Goal: Task Accomplishment & Management: Use online tool/utility

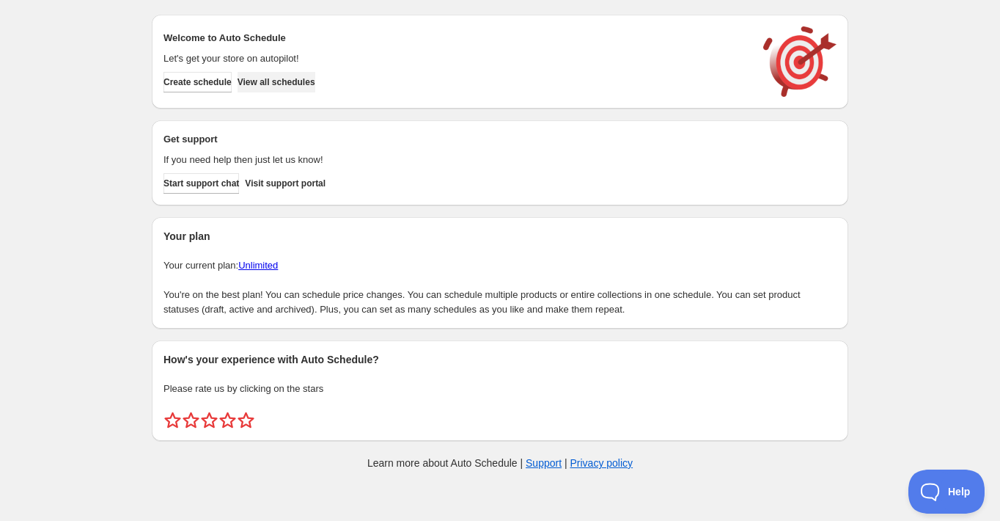
click at [290, 80] on span "View all schedules" at bounding box center [277, 82] width 78 height 12
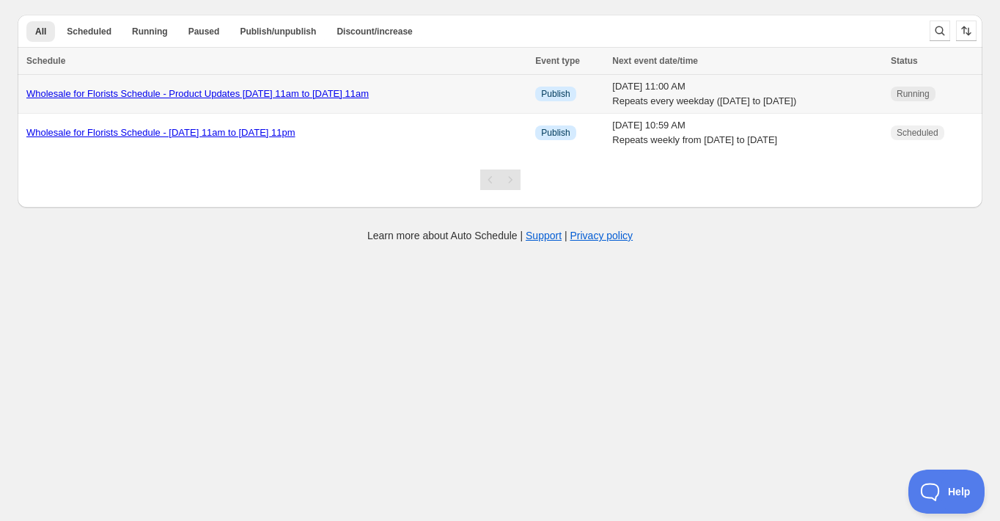
click at [350, 94] on link "Wholesale for Florists Schedule - Product Updates [DATE] 11am to [DATE] 11am" at bounding box center [197, 93] width 343 height 11
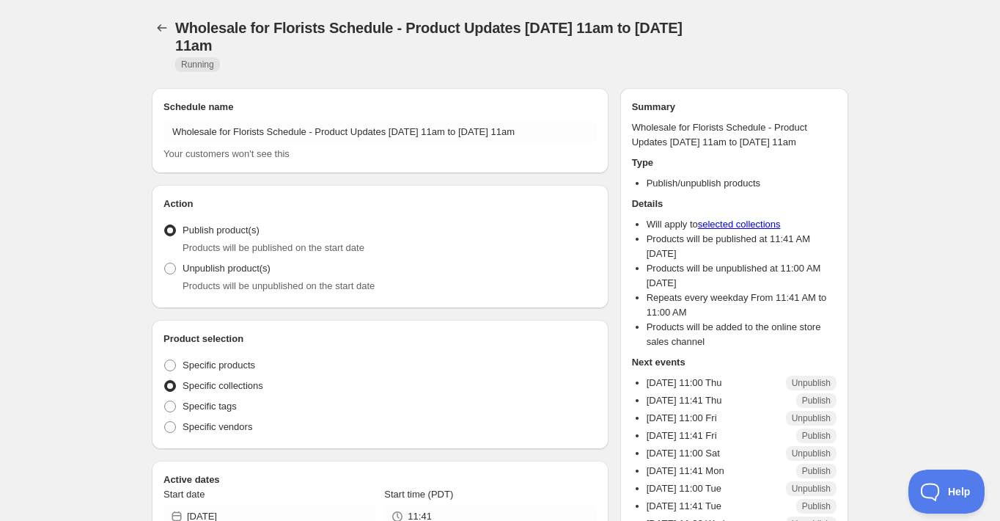
radio input "true"
checkbox input "true"
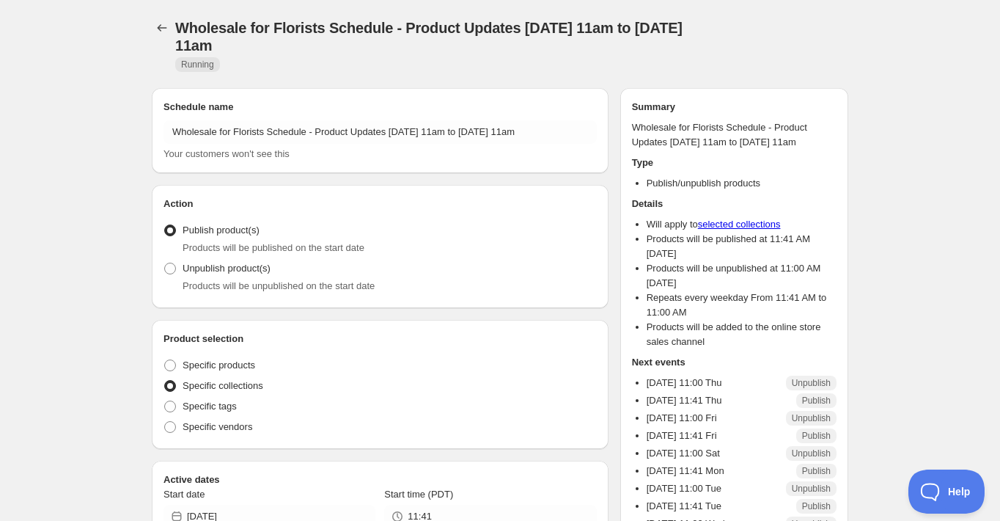
checkbox input "true"
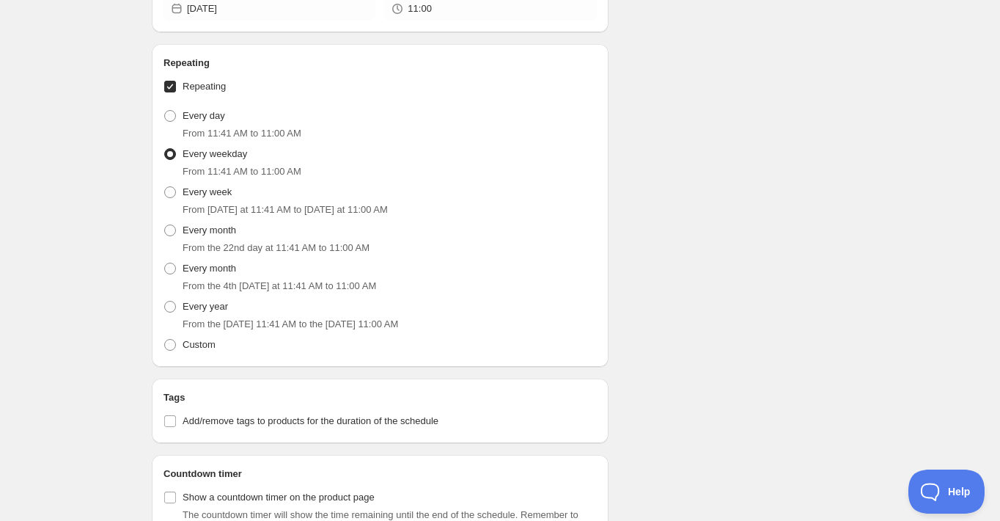
scroll to position [634, 0]
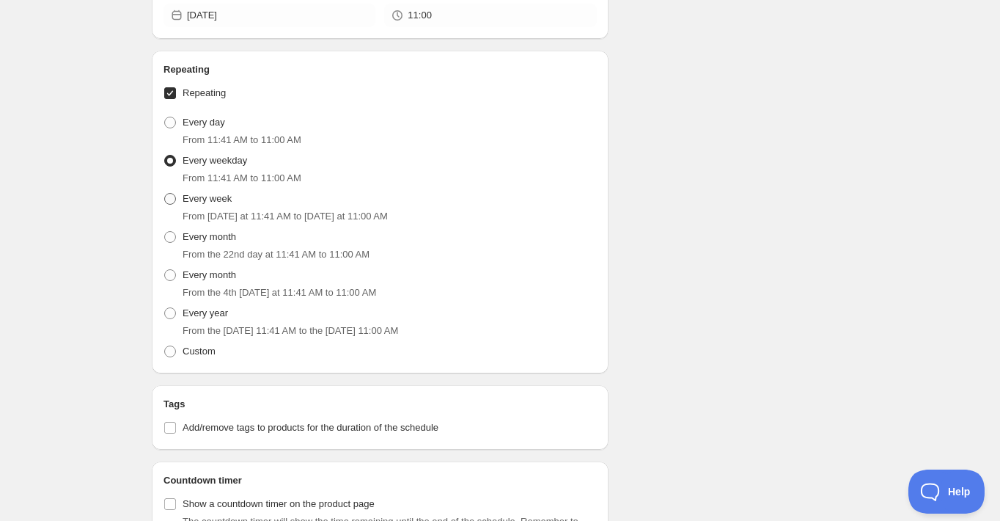
click at [169, 198] on span at bounding box center [170, 199] width 12 height 12
click at [165, 194] on input "Every week" at bounding box center [164, 193] width 1 height 1
radio input "true"
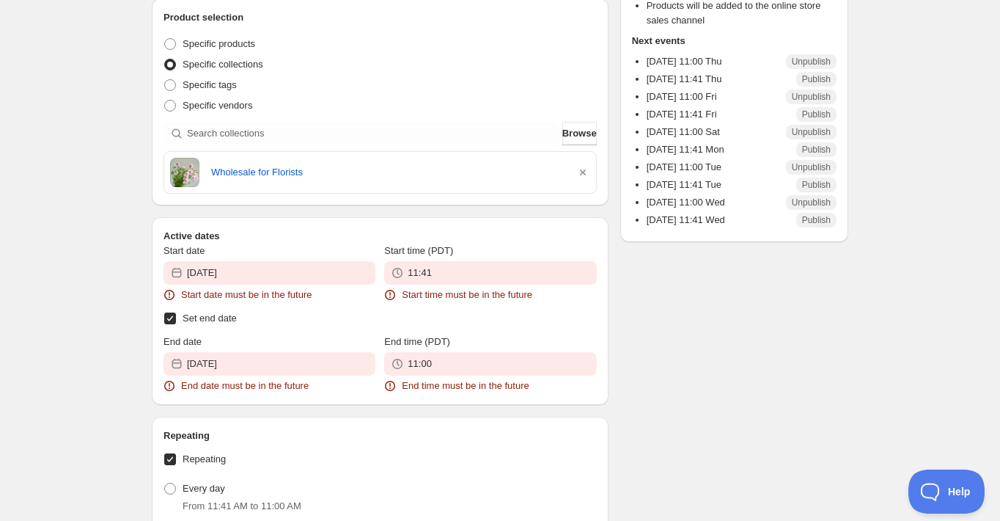
scroll to position [440, 0]
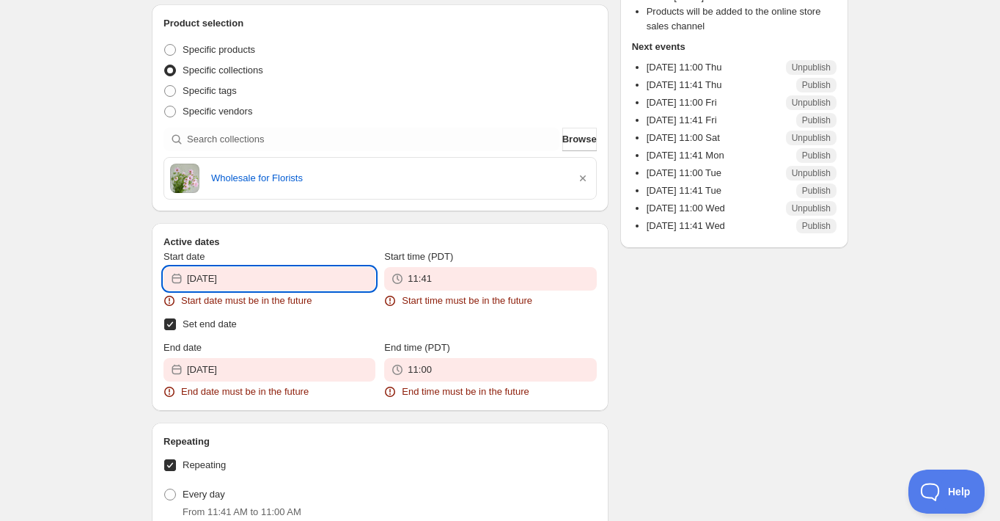
click at [282, 274] on input "[DATE]" at bounding box center [281, 278] width 188 height 23
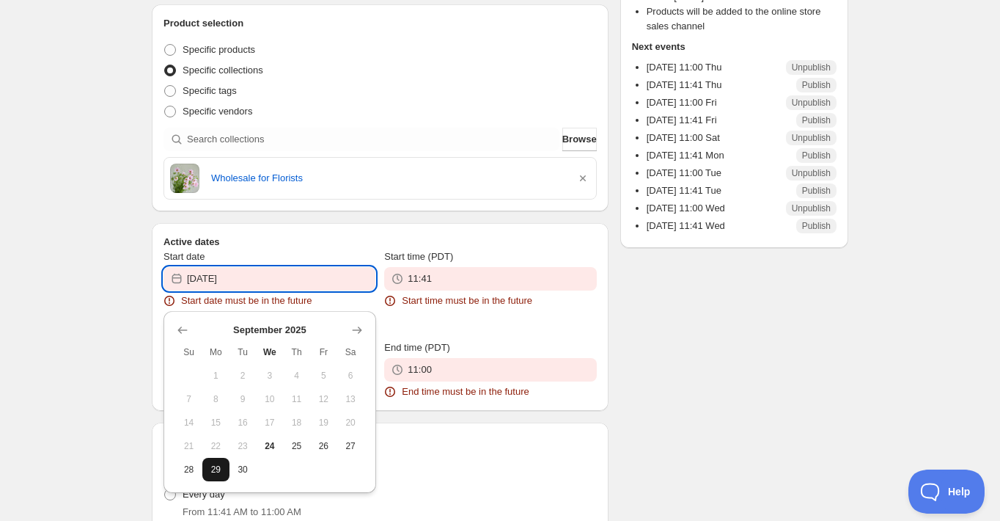
click at [216, 469] on span "29" at bounding box center [215, 470] width 15 height 12
type input "[DATE]"
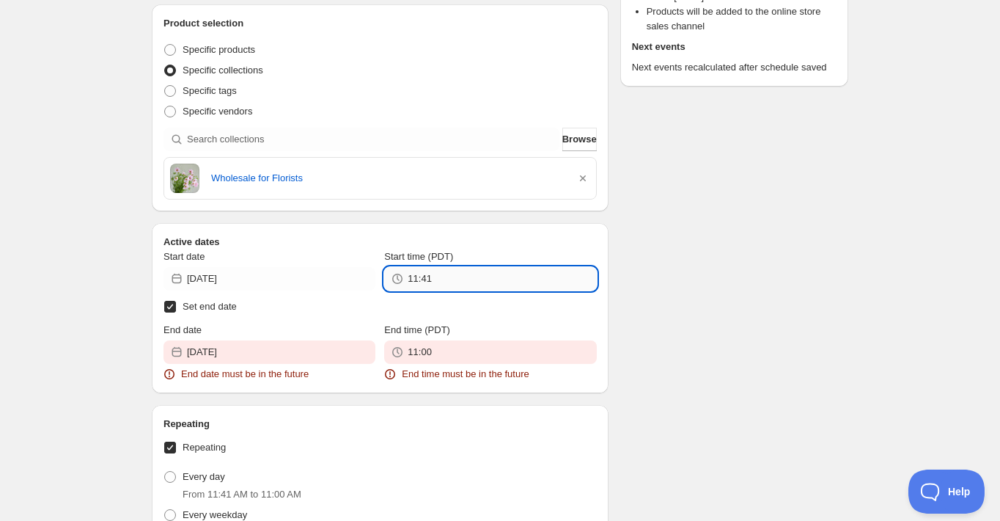
click at [442, 280] on input "11:41" at bounding box center [502, 278] width 188 height 23
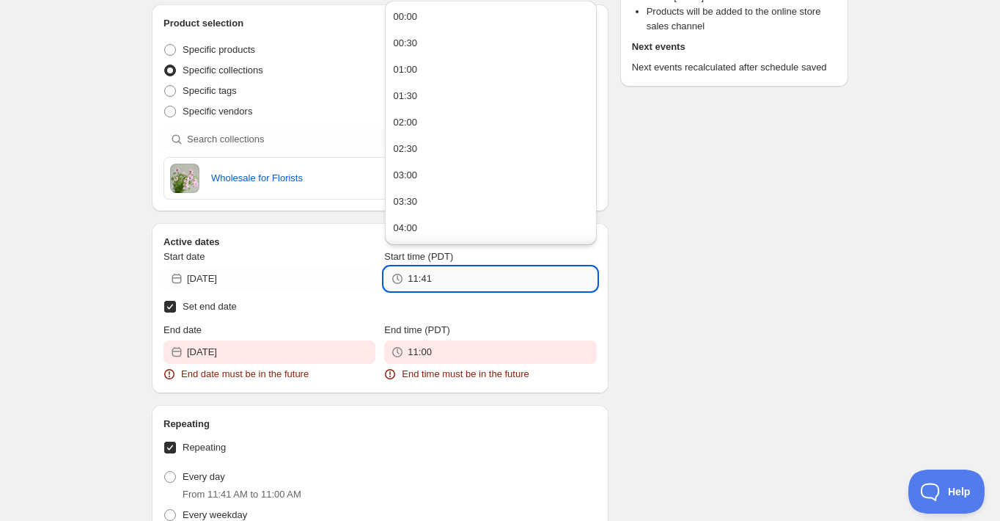
drag, startPoint x: 442, startPoint y: 280, endPoint x: 421, endPoint y: 279, distance: 21.3
click at [421, 279] on input "11:41" at bounding box center [502, 278] width 188 height 23
type input "11:00"
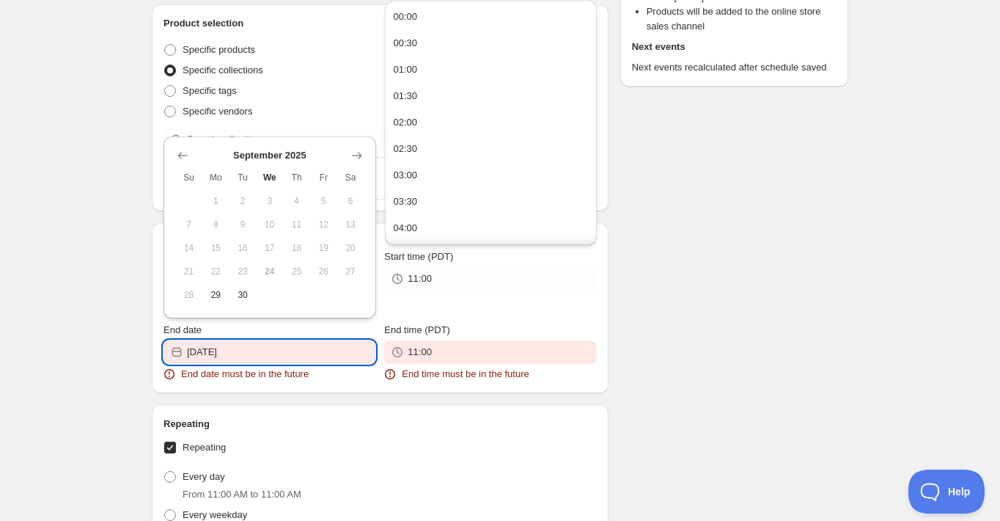
click at [263, 353] on input "2025-09-23" at bounding box center [281, 351] width 188 height 23
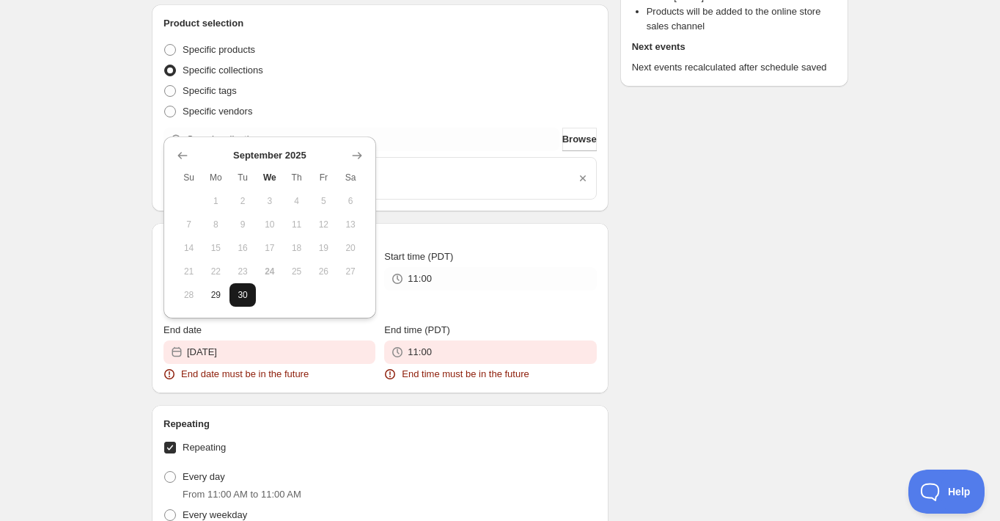
click at [245, 297] on span "30" at bounding box center [242, 295] width 15 height 12
type input "2025-09-30"
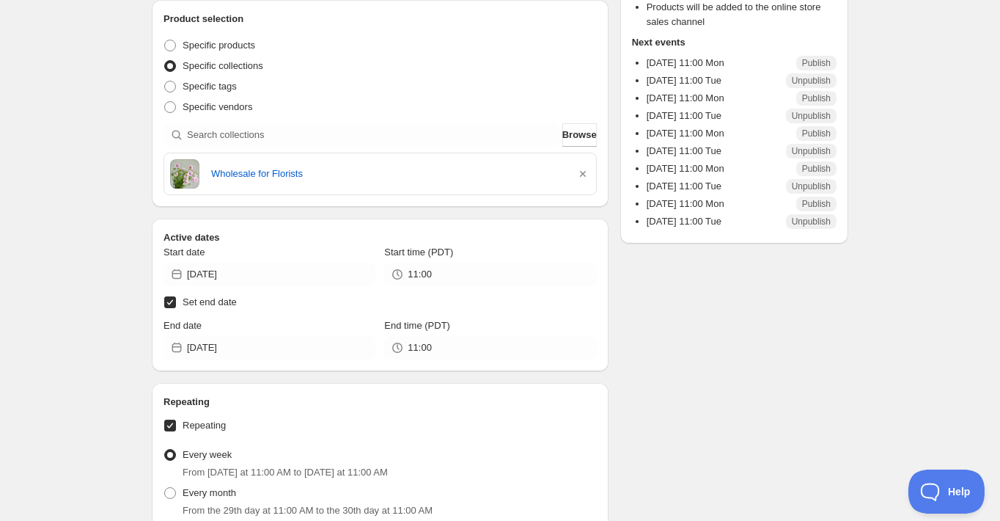
scroll to position [0, 0]
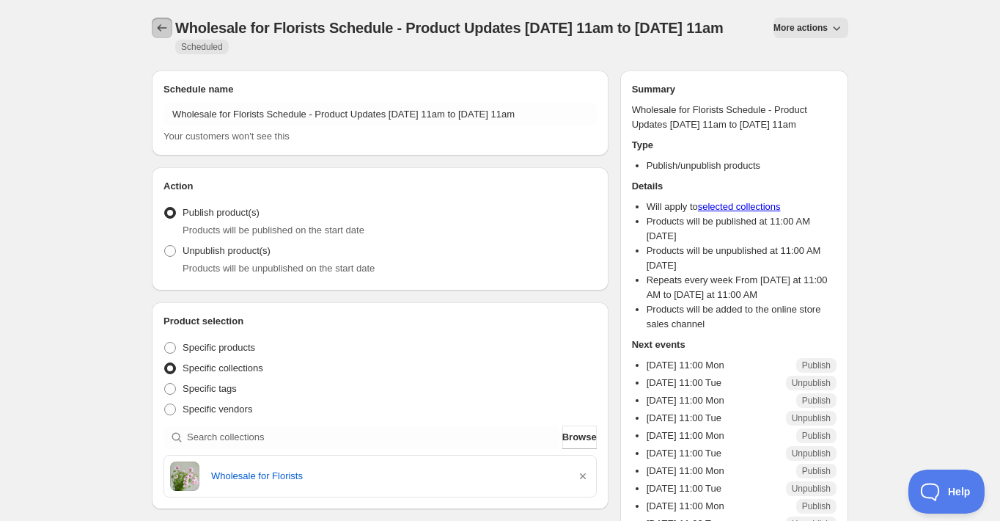
click at [166, 29] on icon "Schedules" at bounding box center [162, 28] width 15 height 15
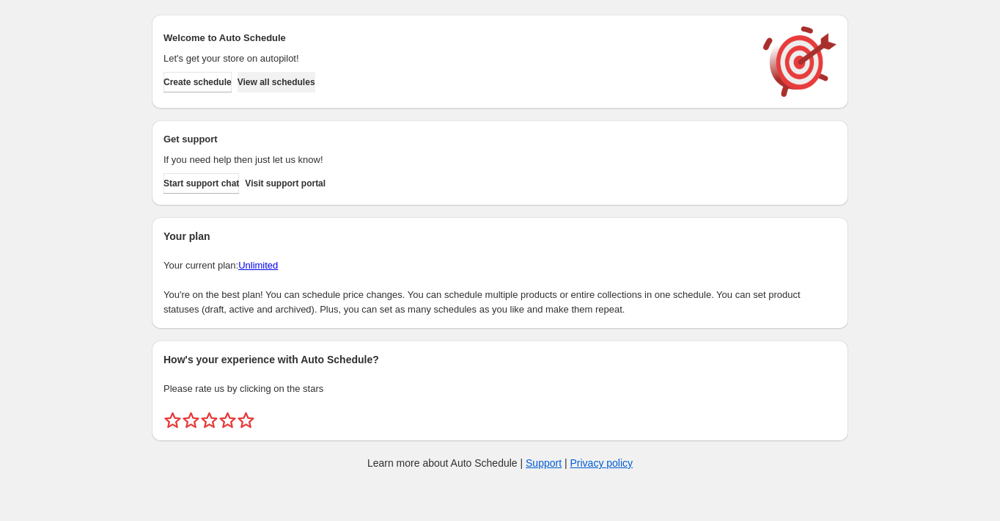
click at [271, 89] on button "View all schedules" at bounding box center [277, 82] width 78 height 21
